Goal: Task Accomplishment & Management: Manage account settings

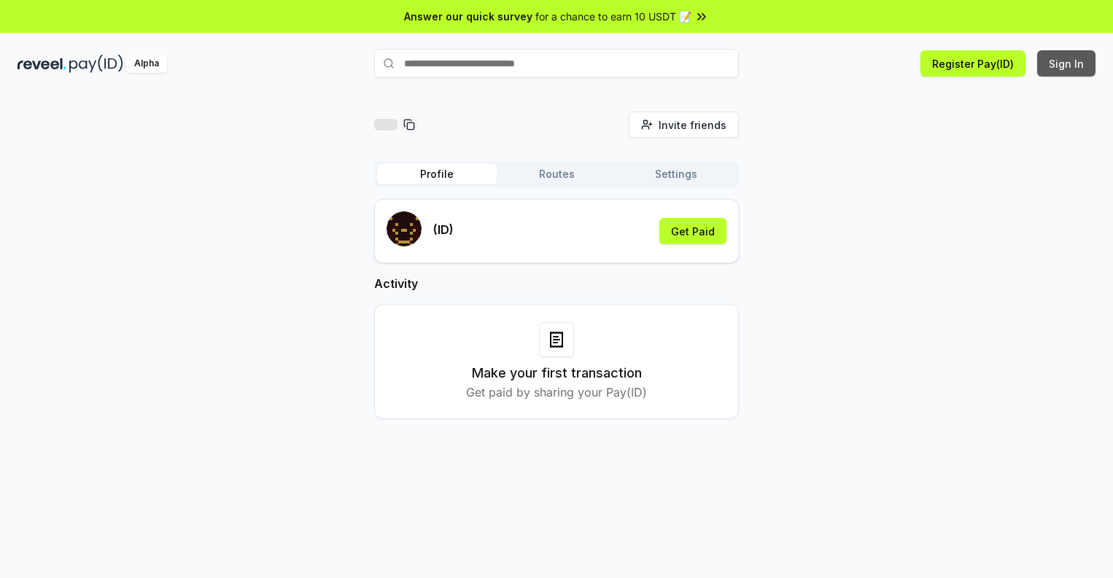
click at [1067, 63] on button "Sign In" at bounding box center [1066, 63] width 58 height 26
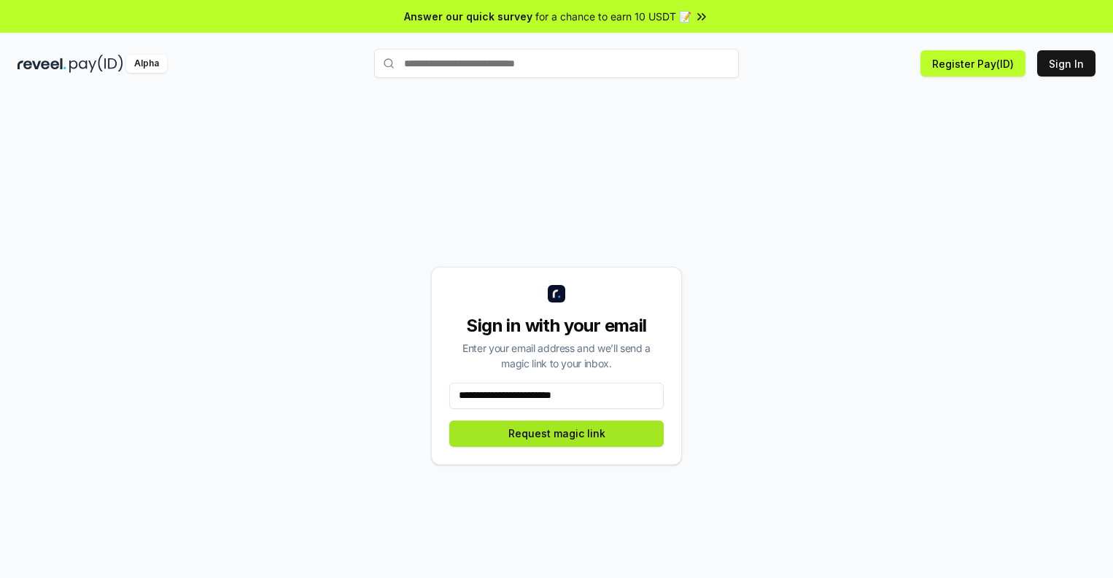
type input "**********"
click at [556, 433] on button "Request magic link" at bounding box center [556, 434] width 214 height 26
